Goal: Check status

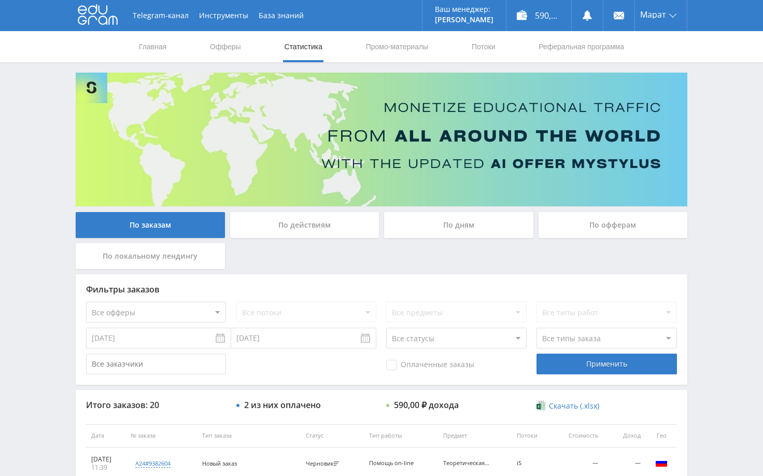
click at [709, 147] on div "Telegram-канал Инструменты База знаний Ваш менеджер: [PERSON_NAME] Online @edug…" at bounding box center [381, 435] width 763 height 871
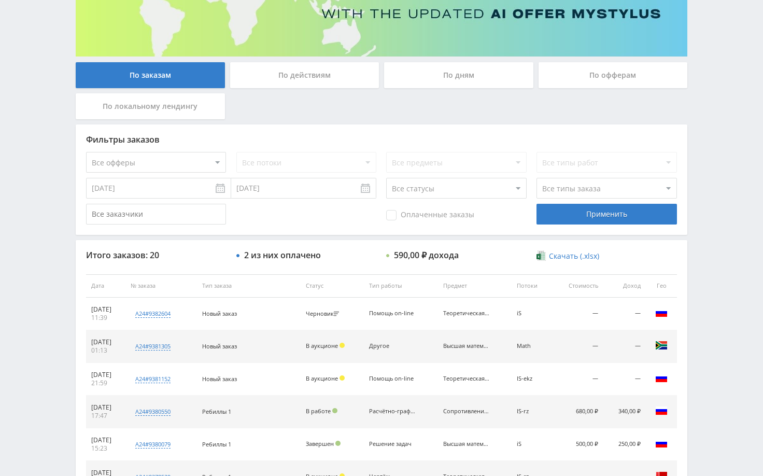
scroll to position [156, 0]
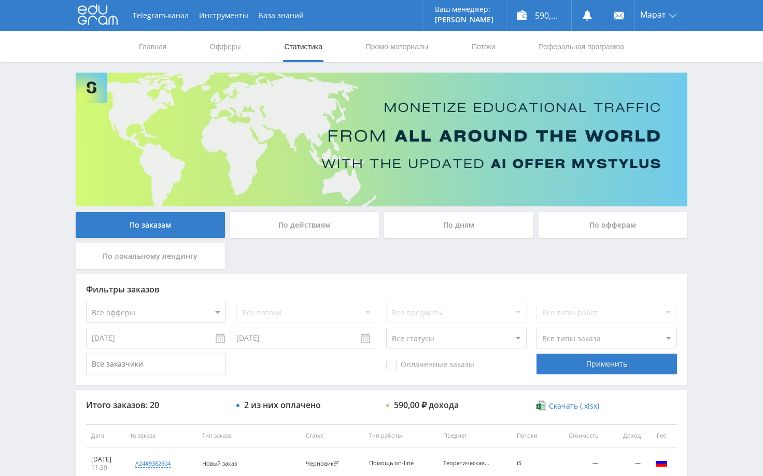
click at [727, 123] on div "Telegram-канал Инструменты База знаний Ваш менеджер: [PERSON_NAME] Online @edug…" at bounding box center [381, 435] width 763 height 871
click at [730, 175] on div "Telegram-канал Инструменты База знаний Ваш менеджер: [PERSON_NAME] Online @edug…" at bounding box center [381, 435] width 763 height 871
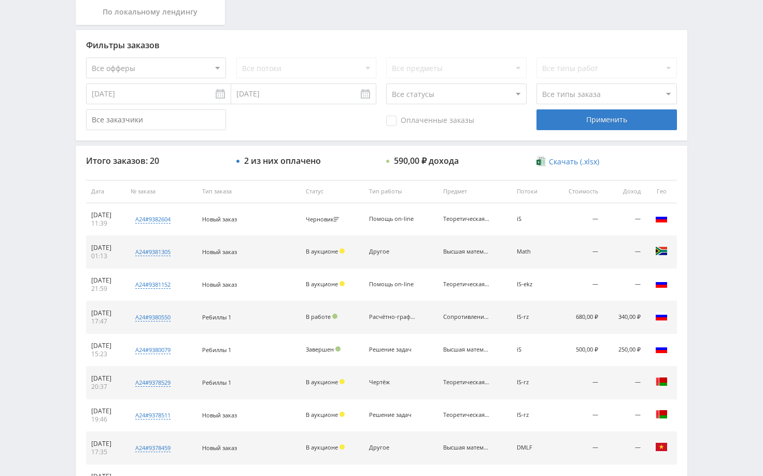
scroll to position [259, 0]
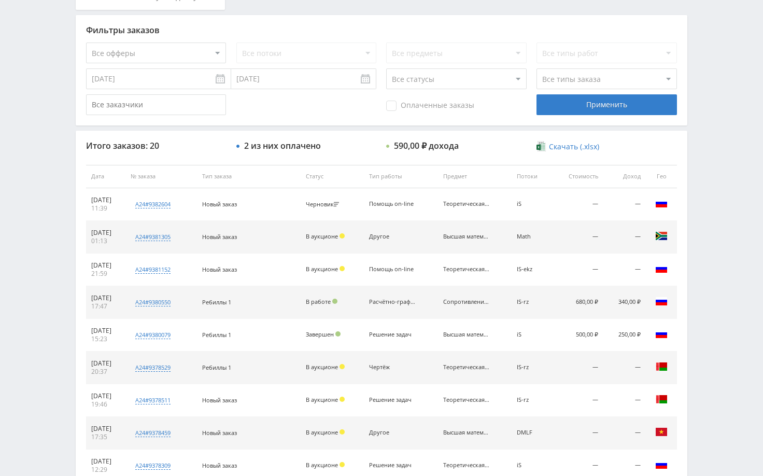
click at [711, 235] on div "Telegram-канал Инструменты База знаний Ваш менеджер: [PERSON_NAME] Online @edug…" at bounding box center [381, 176] width 763 height 871
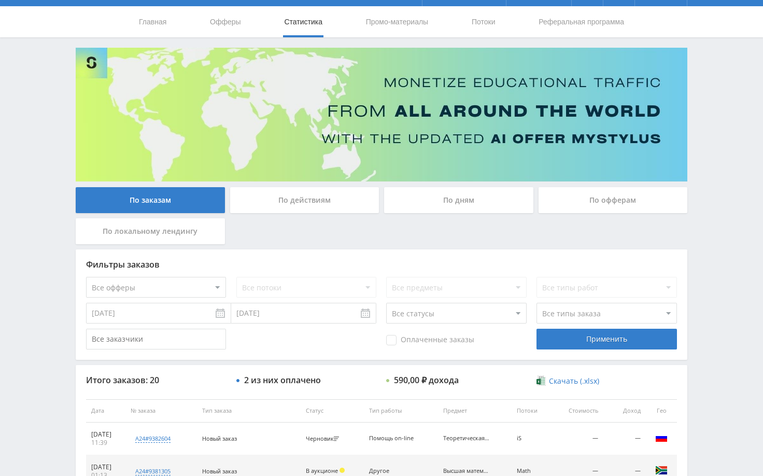
scroll to position [0, 0]
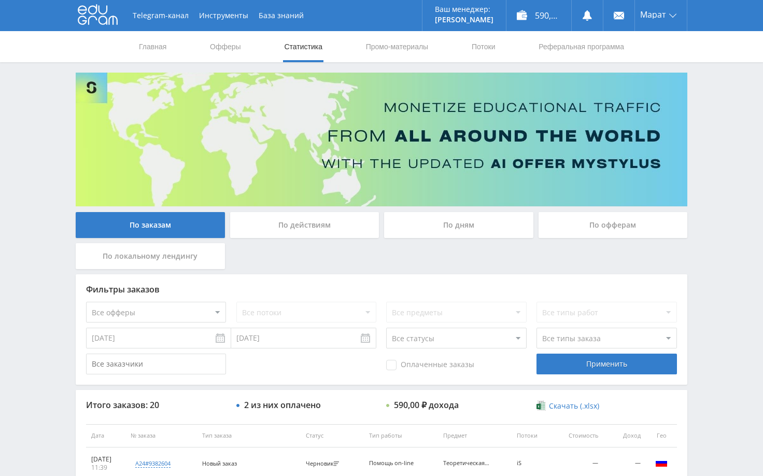
drag, startPoint x: 717, startPoint y: 184, endPoint x: 706, endPoint y: 152, distance: 33.0
click at [717, 182] on div "Telegram-канал Инструменты База знаний Ваш менеджер: [PERSON_NAME] Online @edug…" at bounding box center [381, 435] width 763 height 871
click at [735, 166] on div "Telegram-канал Инструменты База знаний Ваш менеджер: [PERSON_NAME] Online @edug…" at bounding box center [381, 435] width 763 height 871
click at [727, 166] on div "Telegram-канал Инструменты База знаний Ваш менеджер: [PERSON_NAME] Online @edug…" at bounding box center [381, 435] width 763 height 871
click at [728, 158] on div "Telegram-канал Инструменты База знаний Ваш менеджер: [PERSON_NAME] Online @edug…" at bounding box center [381, 435] width 763 height 871
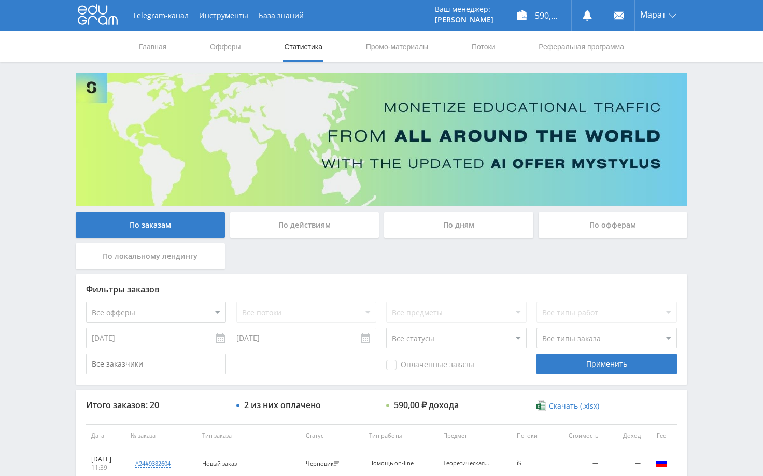
click at [711, 136] on div "Telegram-канал Инструменты База знаний Ваш менеджер: [PERSON_NAME] Online @edug…" at bounding box center [381, 435] width 763 height 871
click at [711, 135] on div "Telegram-канал Инструменты База знаний Ваш менеджер: [PERSON_NAME] Online @edug…" at bounding box center [381, 435] width 763 height 871
click at [705, 113] on div "Telegram-канал Инструменты База знаний Ваш менеджер: [PERSON_NAME] Online @edug…" at bounding box center [381, 435] width 763 height 871
